Goal: Information Seeking & Learning: Find specific fact

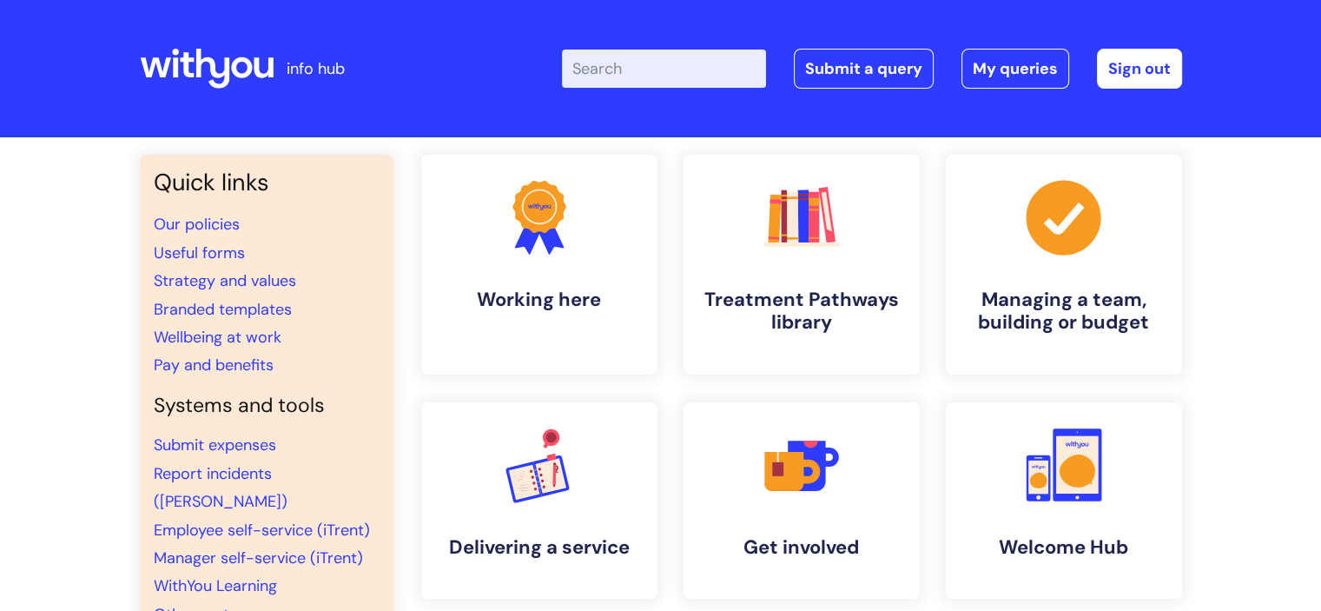
click at [608, 72] on input "Enter your search term here..." at bounding box center [664, 69] width 204 height 38
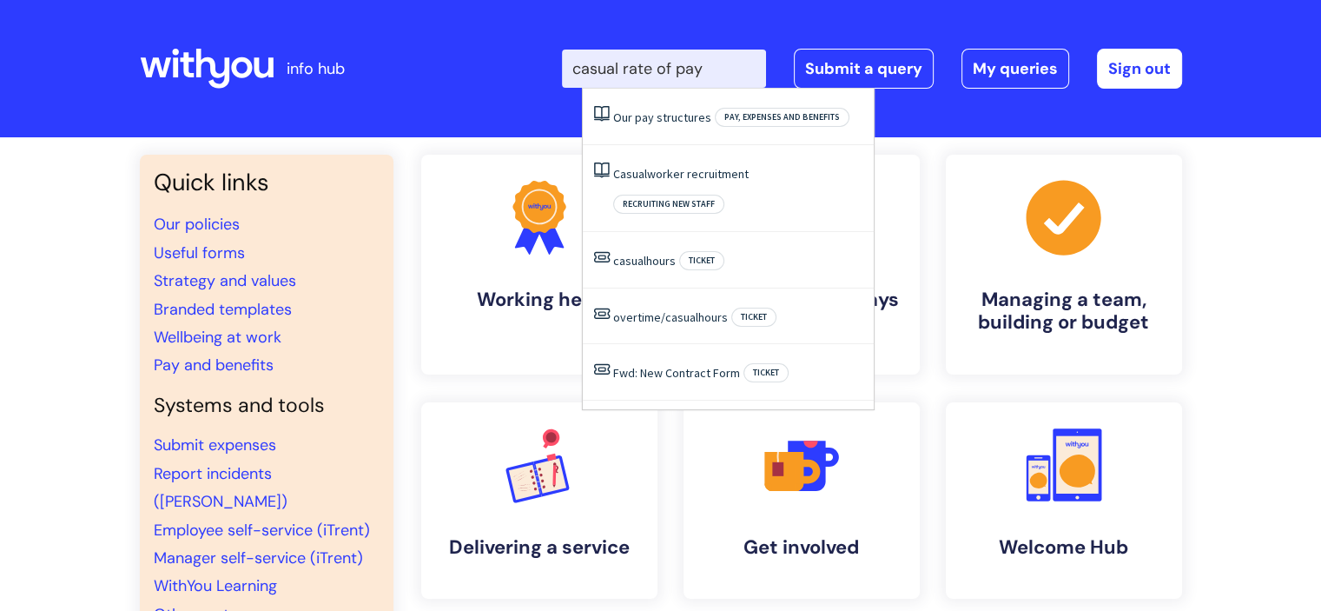
type input "casual rate of pay"
click button "Search" at bounding box center [0, 0] width 0 height 0
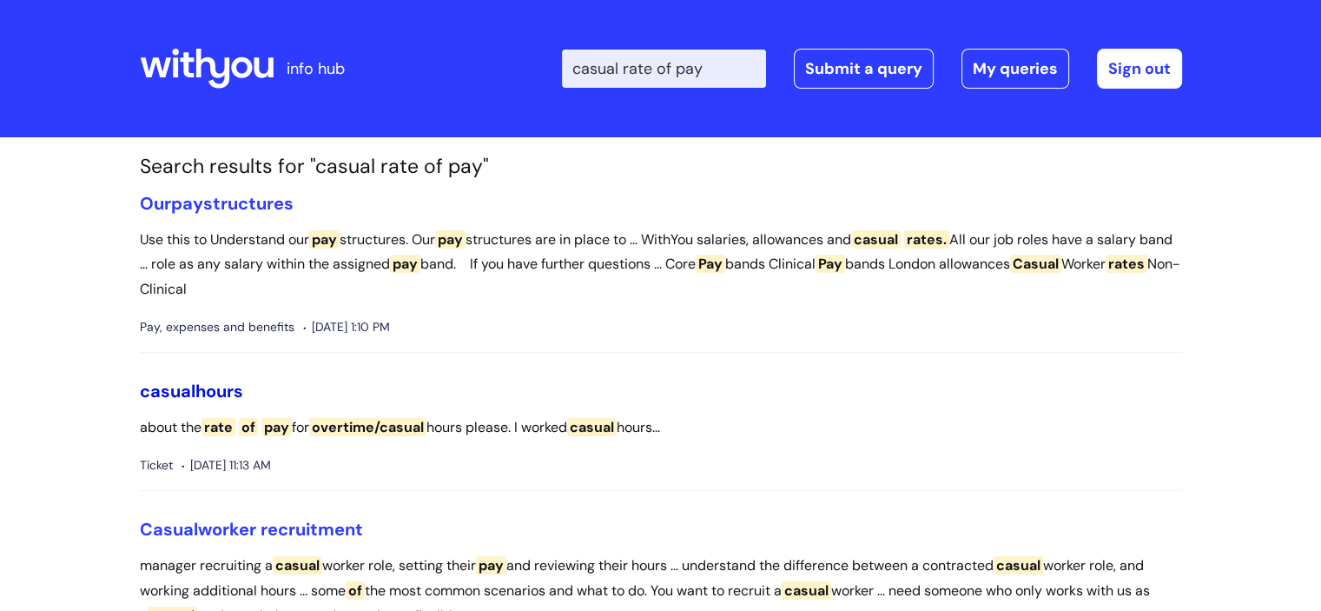
click at [186, 386] on span "casual" at bounding box center [168, 391] width 56 height 23
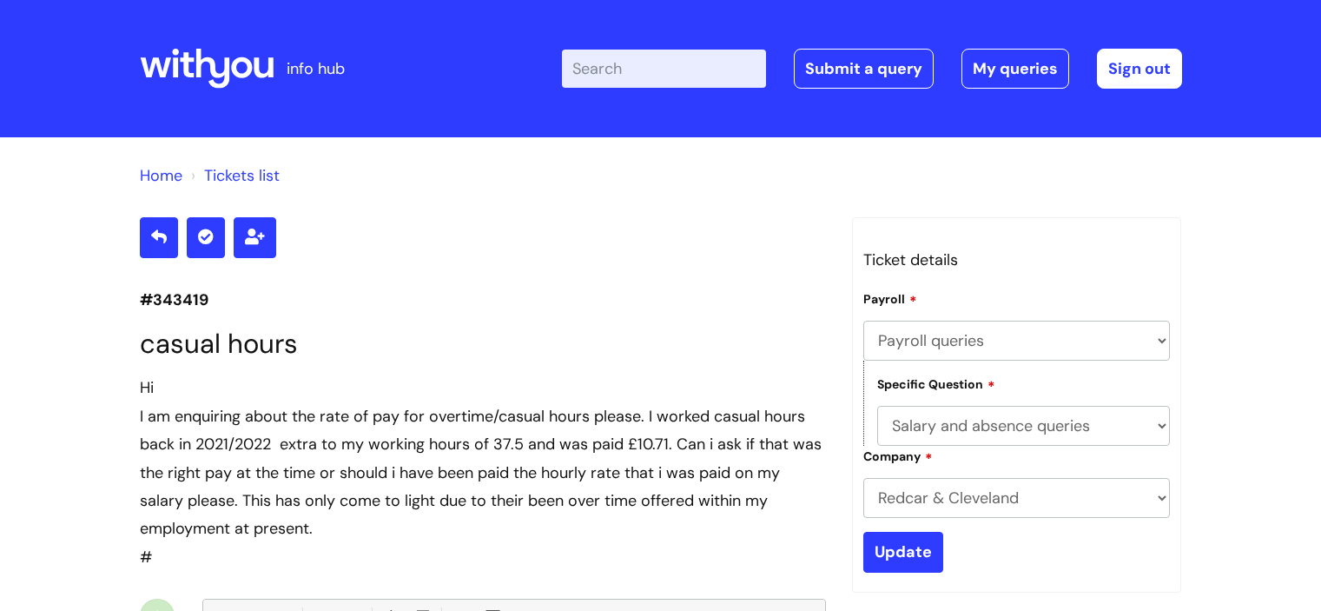
select select "Payroll queries"
select select "Salary and absence queries"
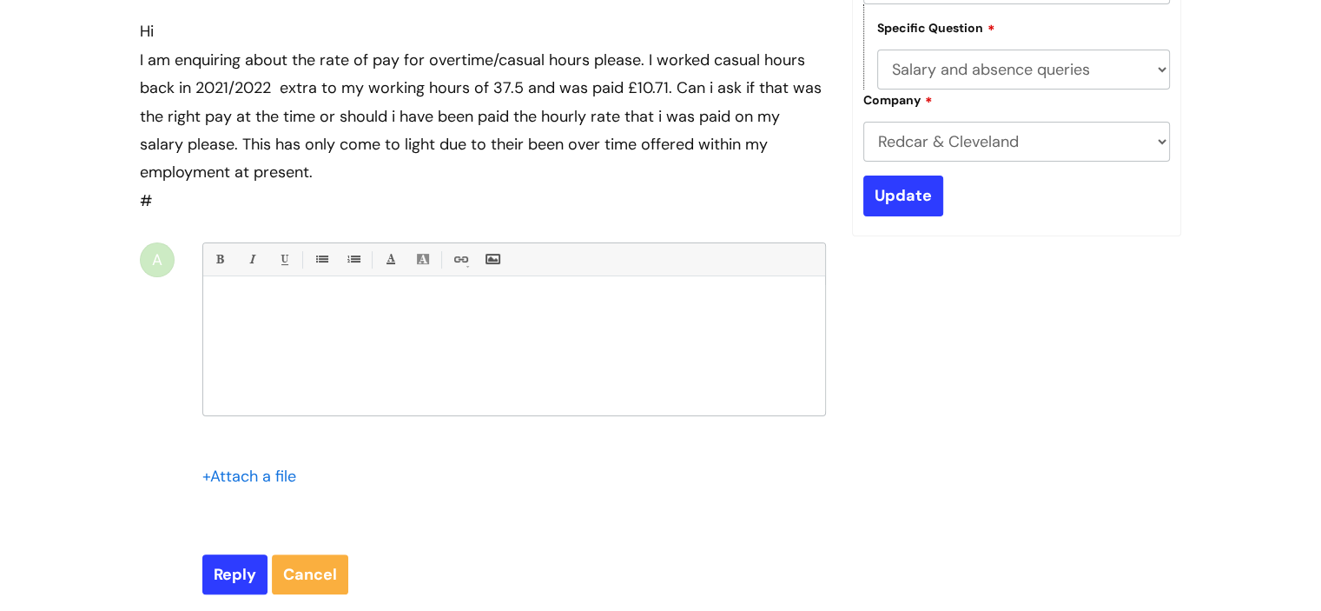
scroll to position [356, 0]
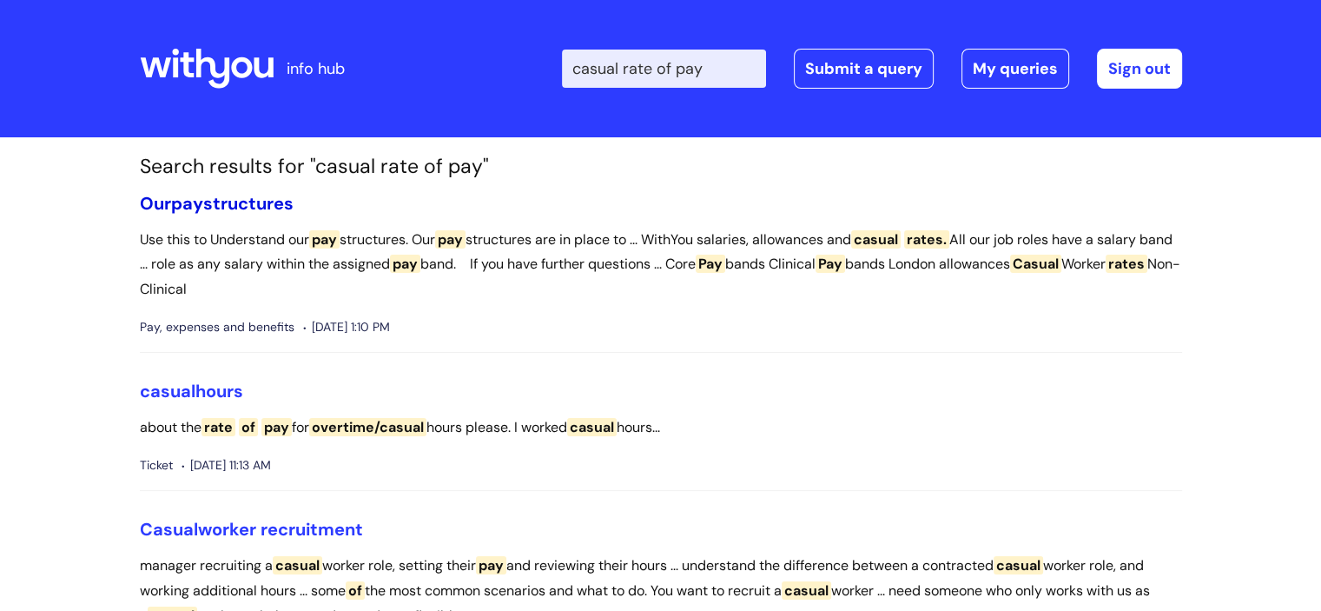
click at [257, 207] on link "Our pay structures" at bounding box center [217, 203] width 154 height 23
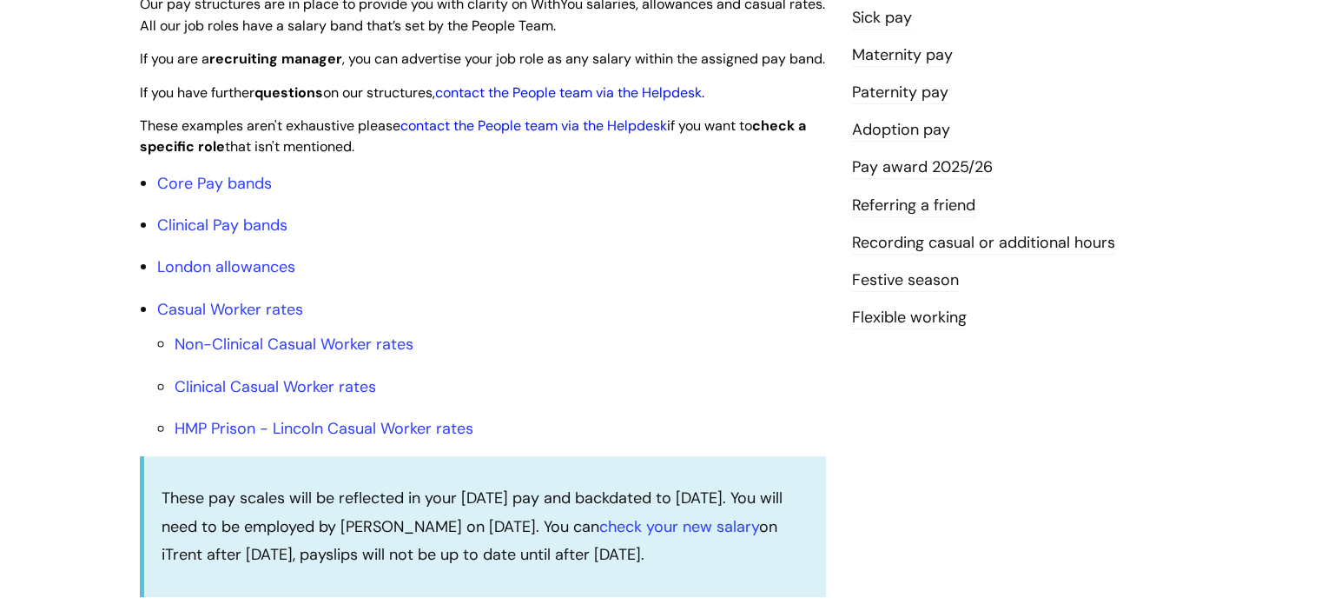
scroll to position [485, 0]
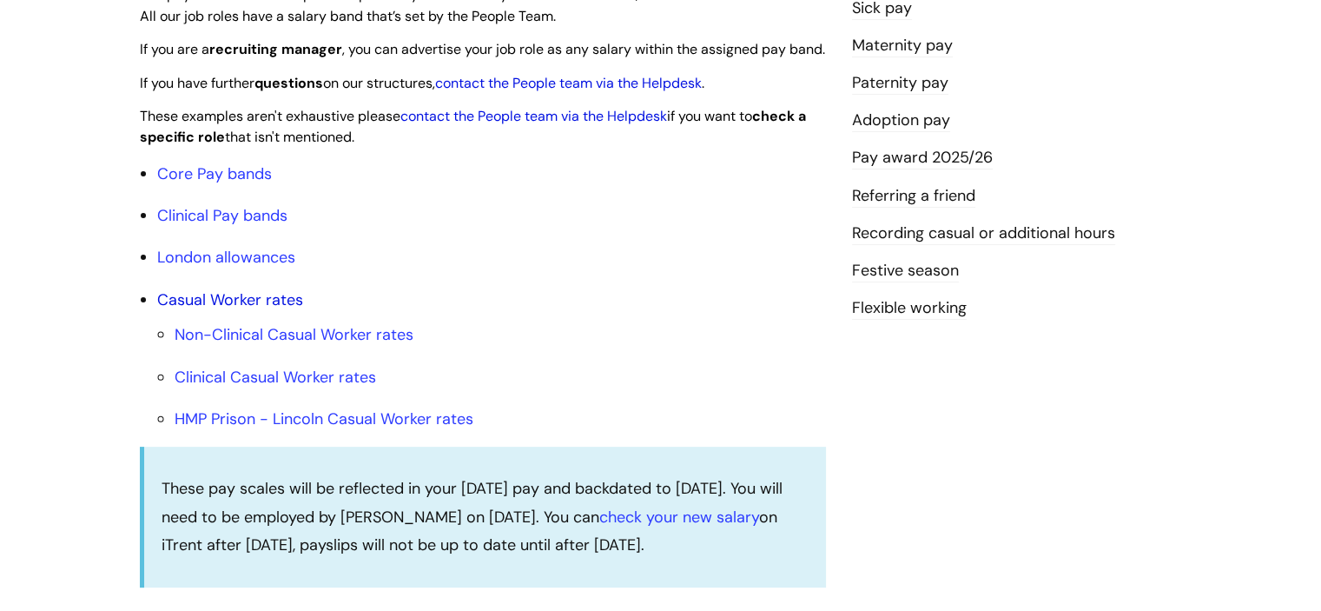
click at [259, 310] on link "Casual Worker rates" at bounding box center [230, 299] width 146 height 21
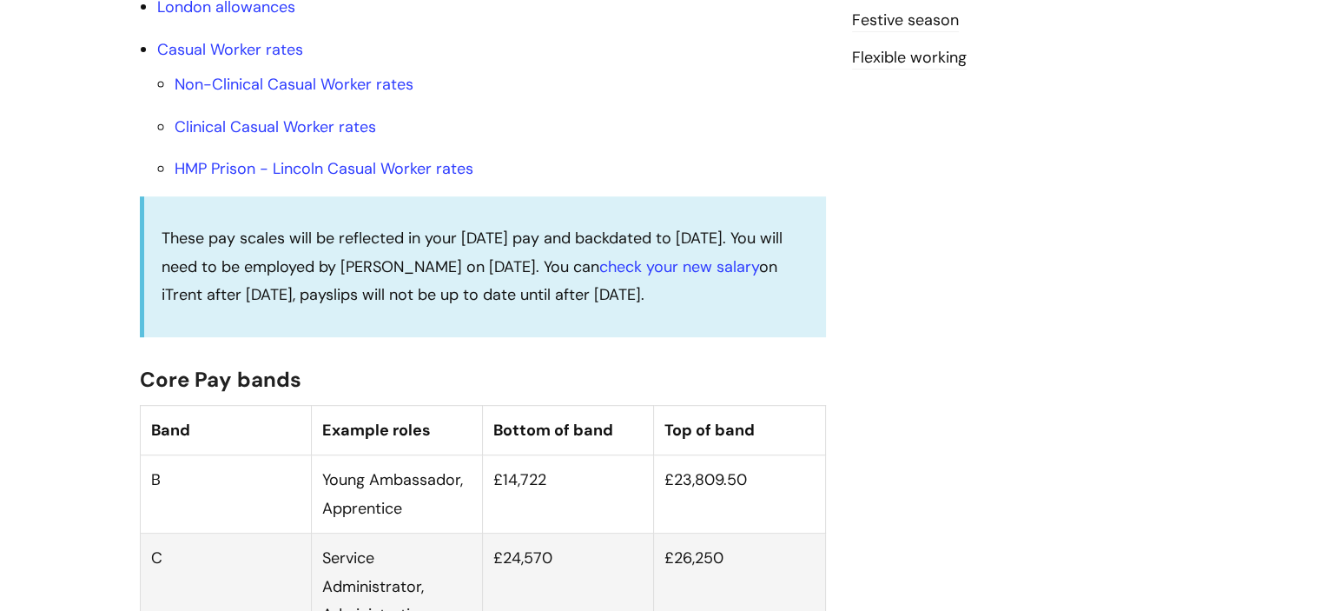
scroll to position [709, 0]
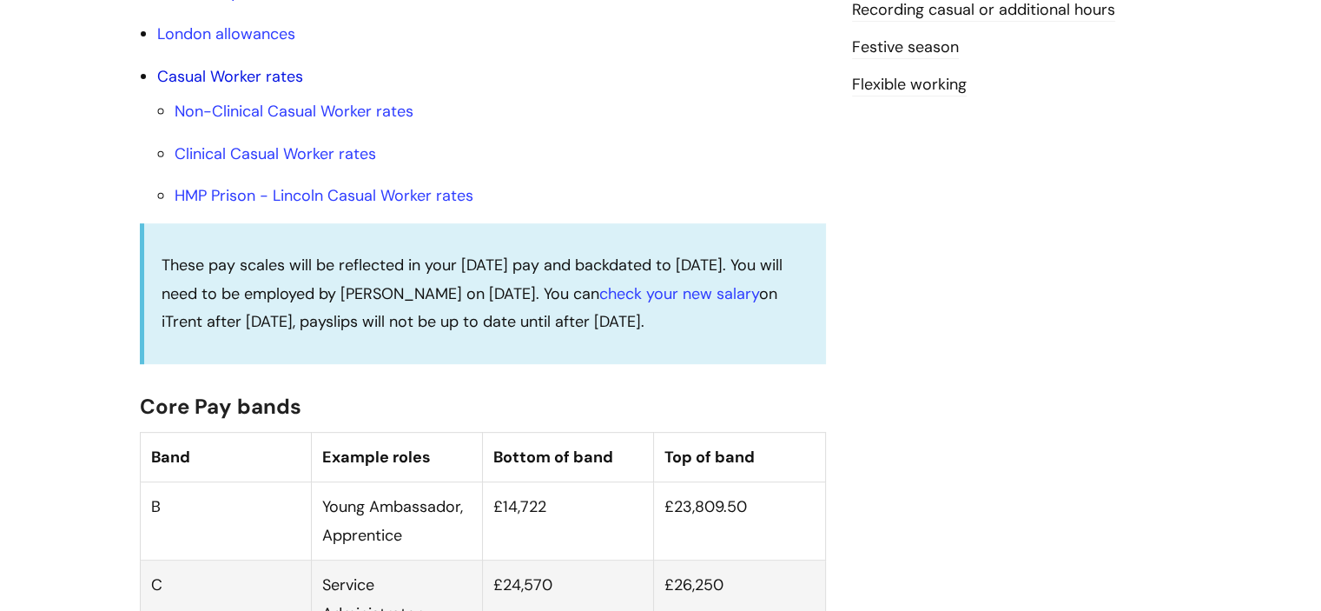
click at [270, 87] on link "Casual Worker rates" at bounding box center [230, 76] width 146 height 21
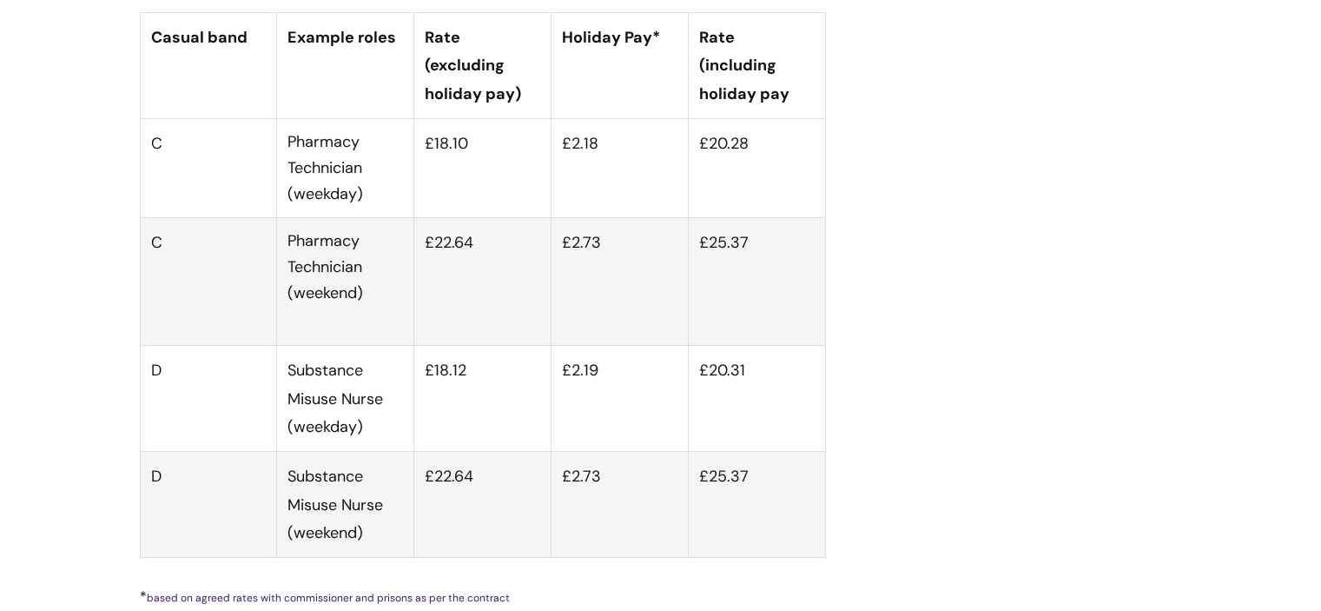
scroll to position [6590, 0]
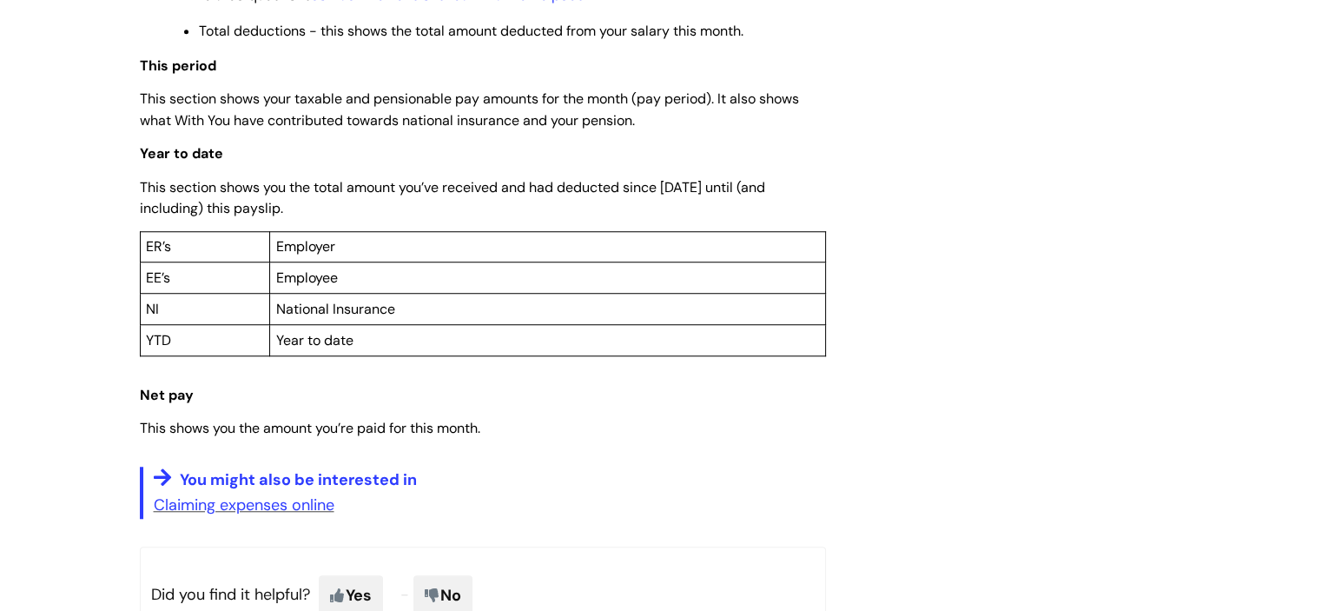
scroll to position [1306, 0]
